Goal: Find specific page/section

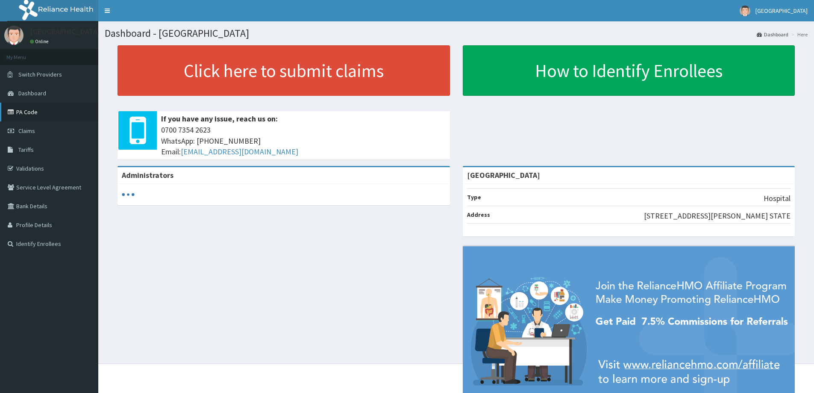
click at [26, 113] on link "PA Code" at bounding box center [49, 112] width 98 height 19
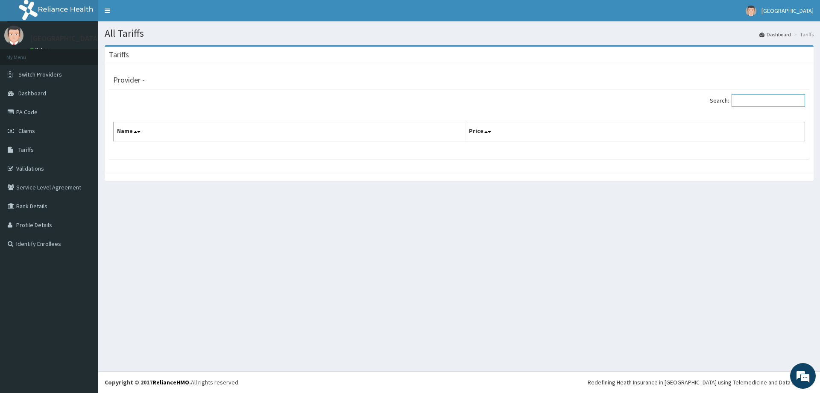
click at [758, 102] on input "Search:" at bounding box center [768, 100] width 73 height 13
drag, startPoint x: 652, startPoint y: 106, endPoint x: 646, endPoint y: 116, distance: 12.0
click at [652, 106] on div "Search:" at bounding box center [636, 101] width 340 height 15
click at [630, 149] on div "Search: Name Price" at bounding box center [459, 124] width 701 height 69
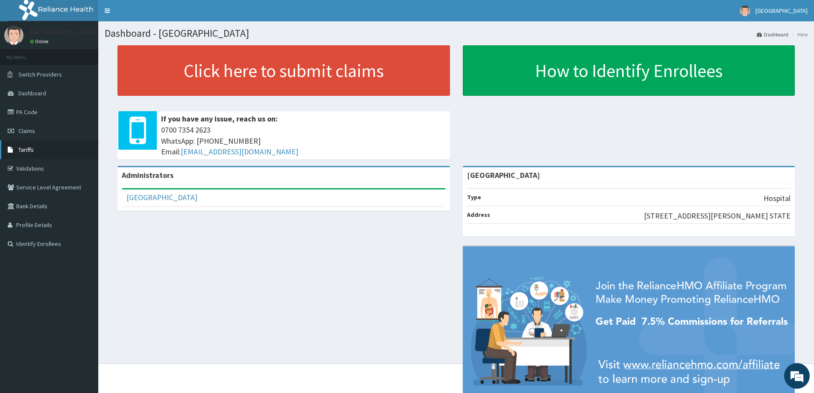
click at [23, 150] on span "Tariffs" at bounding box center [25, 150] width 15 height 8
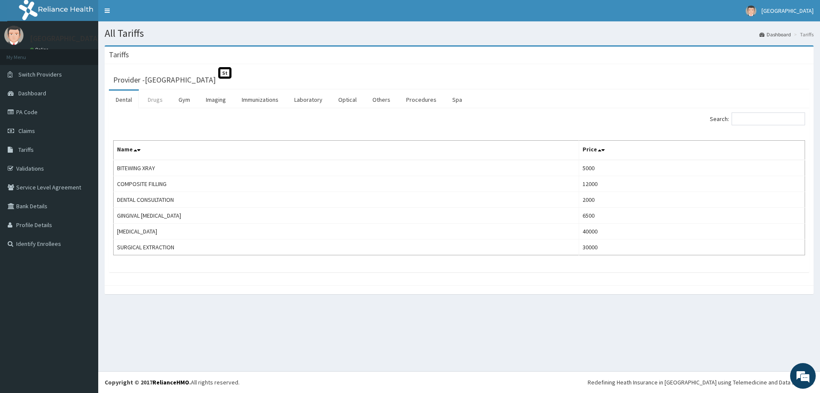
click at [152, 98] on link "Drugs" at bounding box center [155, 100] width 29 height 18
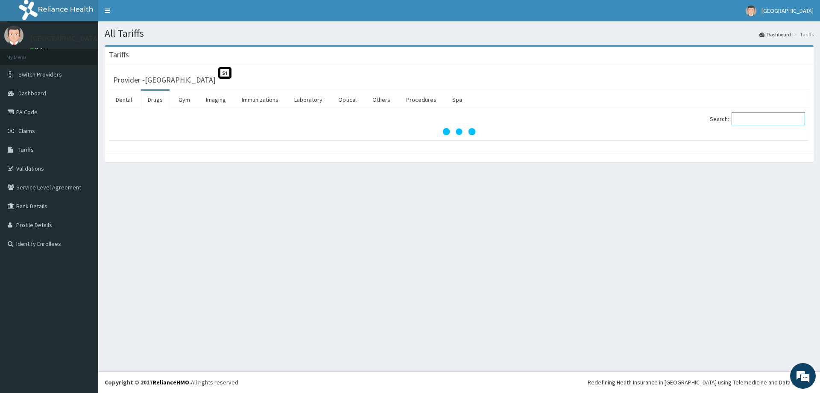
click at [746, 116] on input "Search:" at bounding box center [768, 118] width 73 height 13
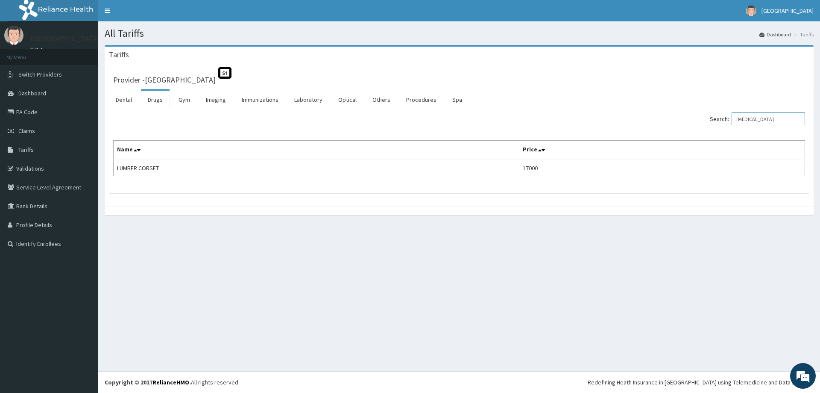
type input "LUMBAR"
